Goal: Navigation & Orientation: Find specific page/section

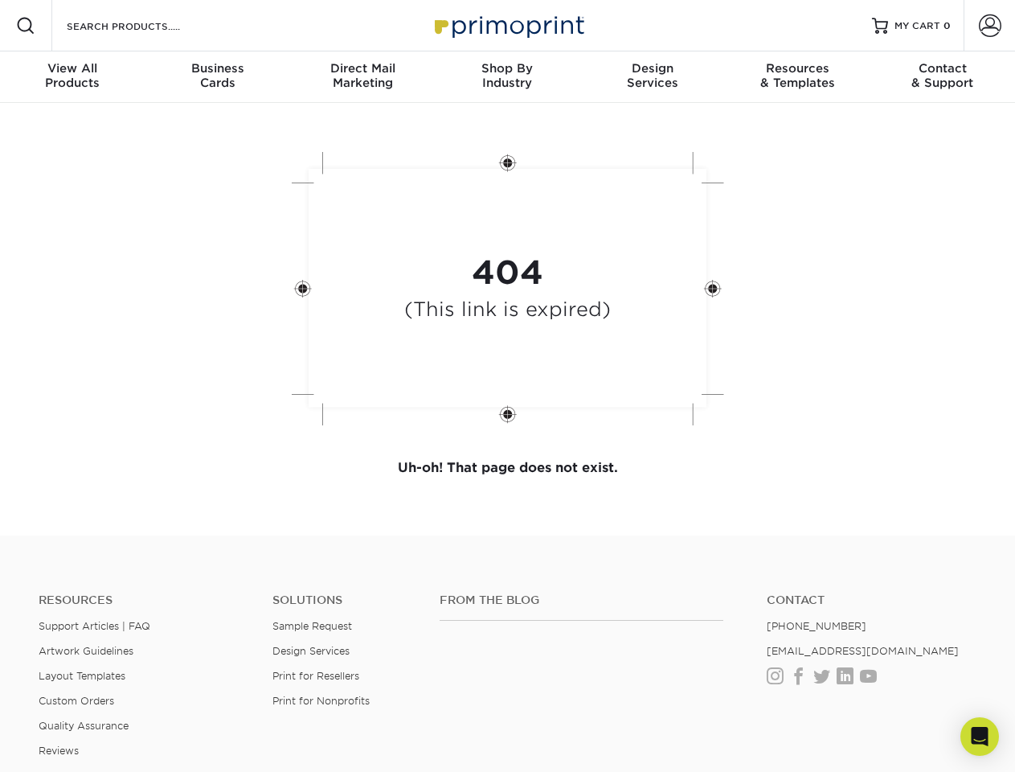
click at [507, 386] on div "404 (This link is expired)" at bounding box center [508, 290] width 482 height 297
click at [26, 26] on span at bounding box center [25, 25] width 19 height 19
click at [990, 26] on span at bounding box center [990, 25] width 23 height 23
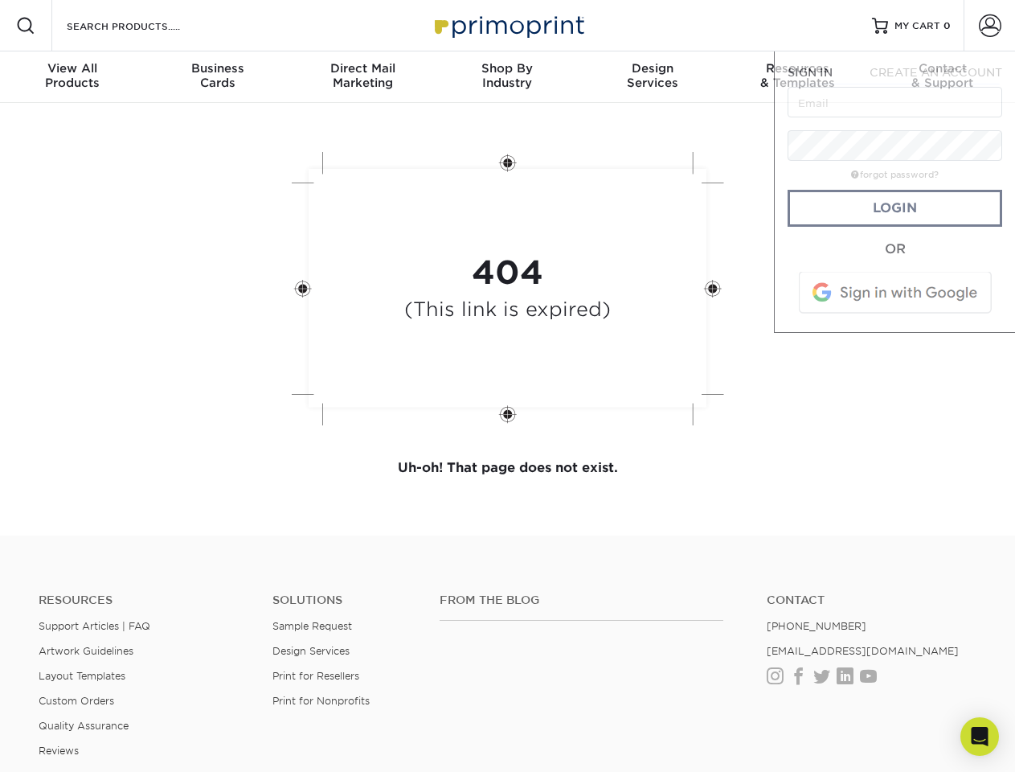
click at [72, 77] on div "View All Products" at bounding box center [72, 75] width 145 height 29
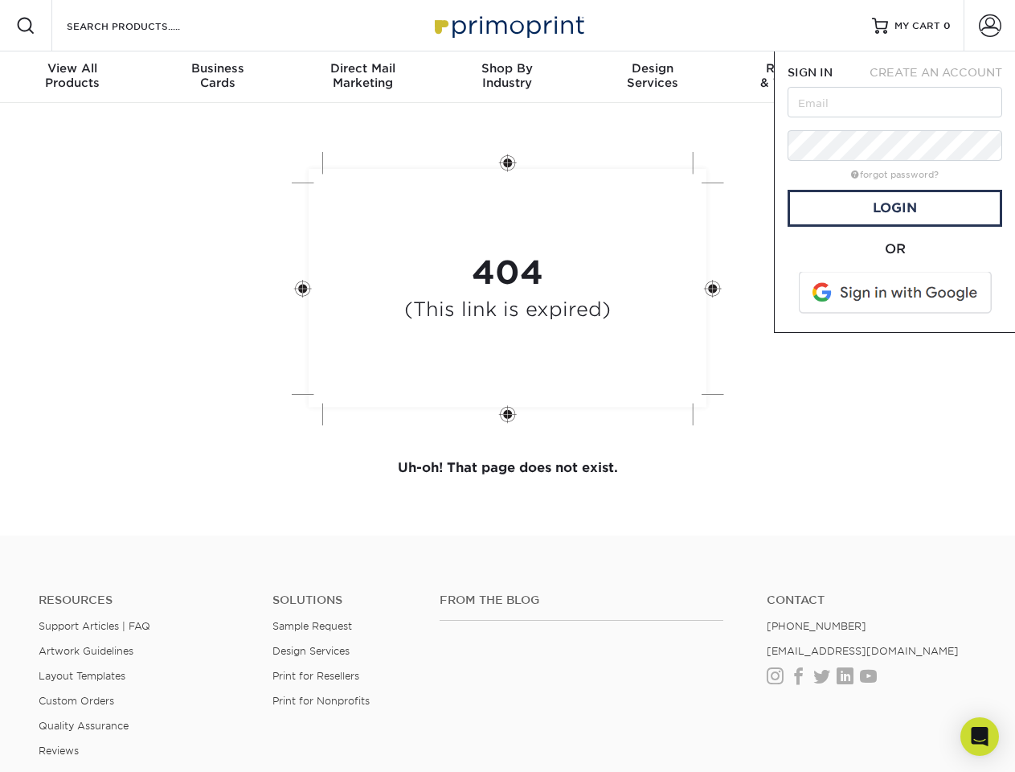
click at [217, 77] on div "Business Cards" at bounding box center [217, 75] width 145 height 29
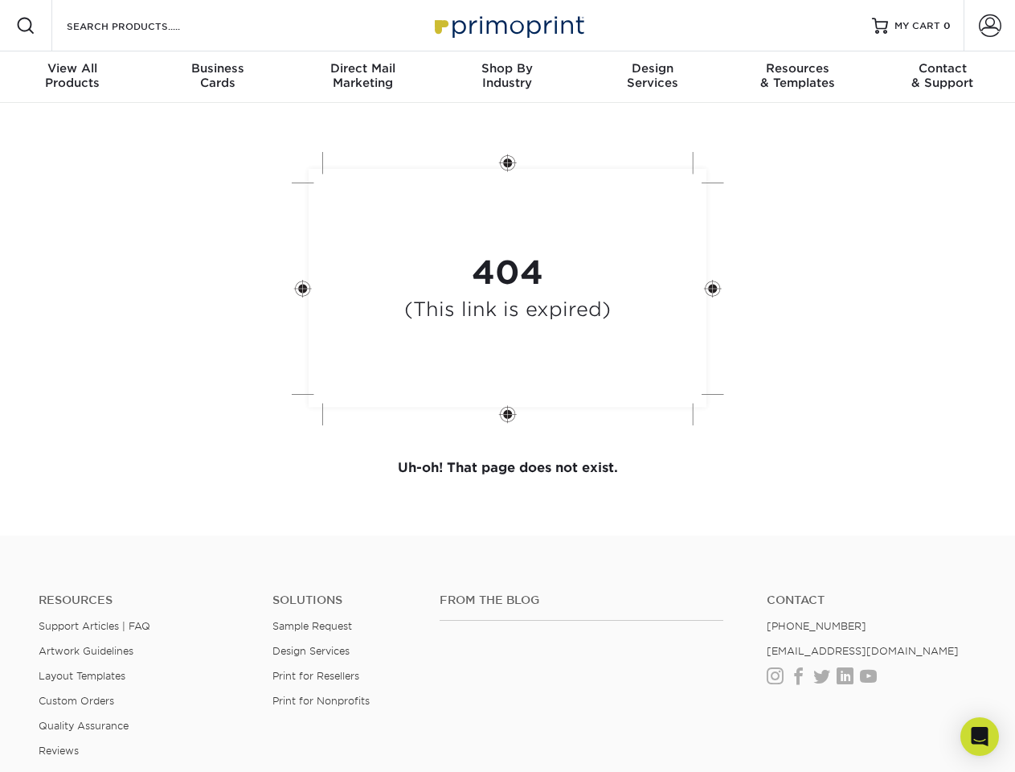
click at [363, 77] on div "Direct Mail Marketing" at bounding box center [362, 75] width 145 height 29
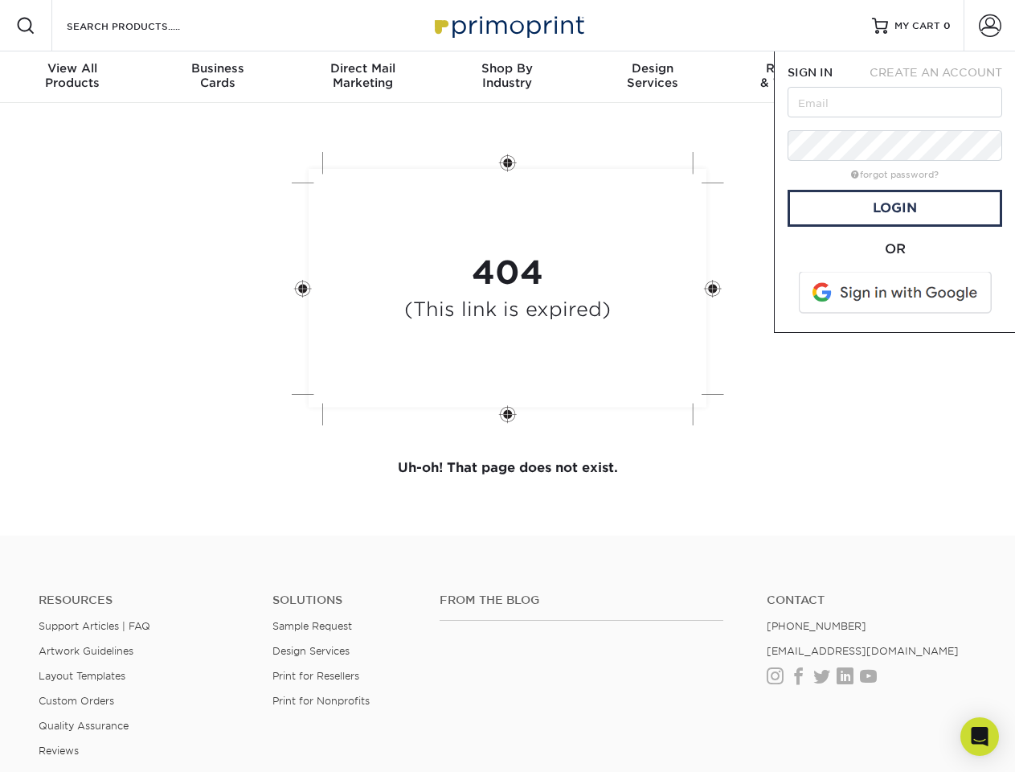
click at [507, 77] on div "Shop By Industry" at bounding box center [507, 75] width 145 height 29
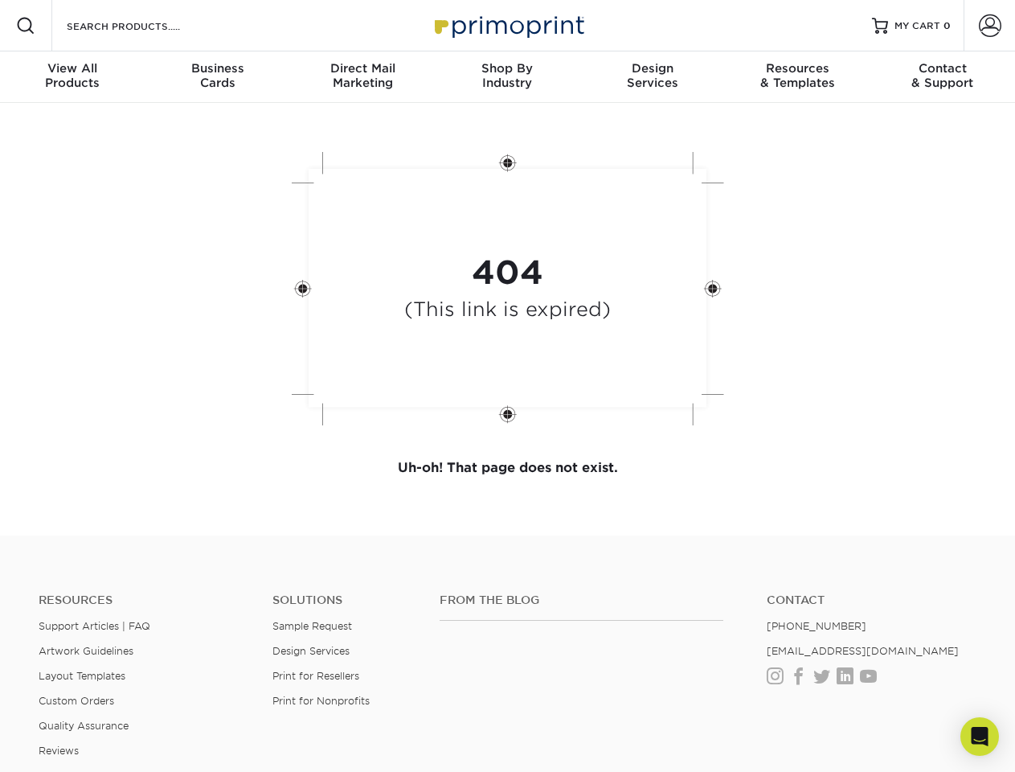
click at [653, 77] on div "Design Services" at bounding box center [652, 75] width 145 height 29
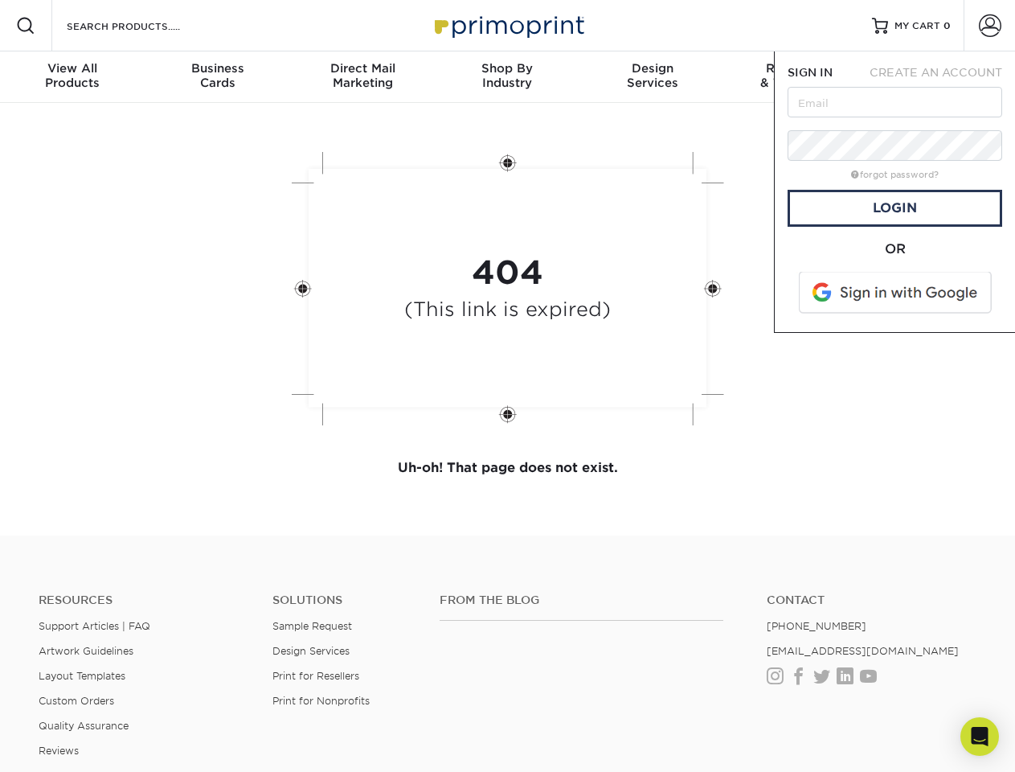
click at [798, 77] on span "SIGN IN" at bounding box center [810, 72] width 45 height 13
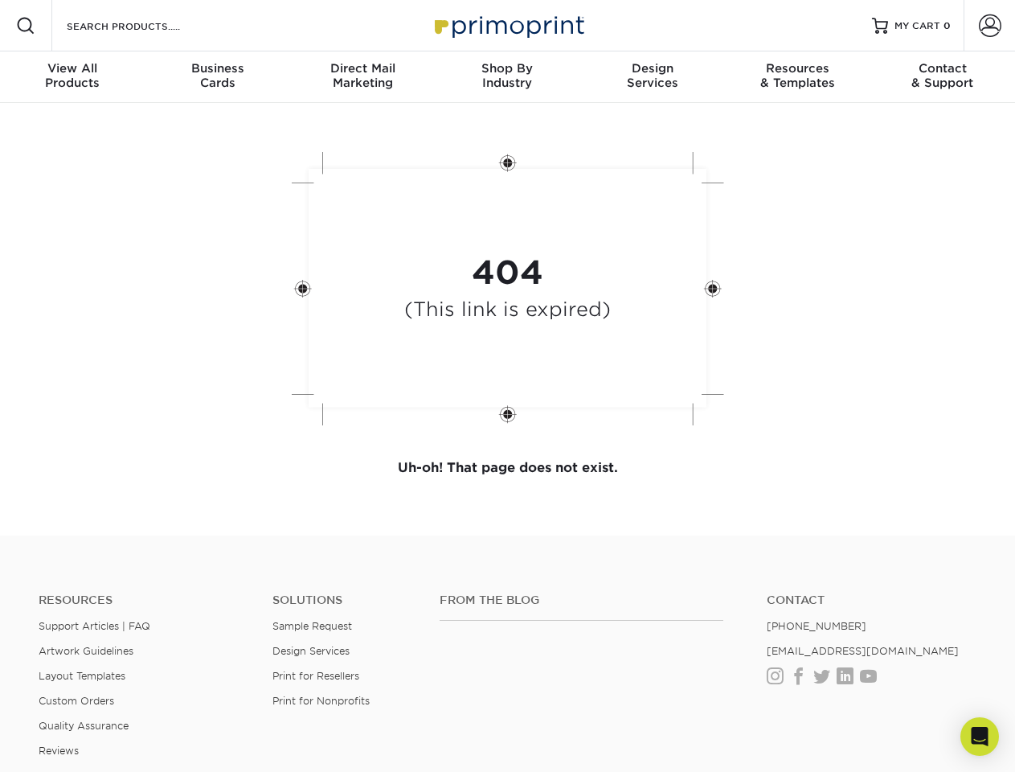
click at [943, 77] on div "Contact & Support" at bounding box center [943, 75] width 145 height 29
